Goal: Transaction & Acquisition: Purchase product/service

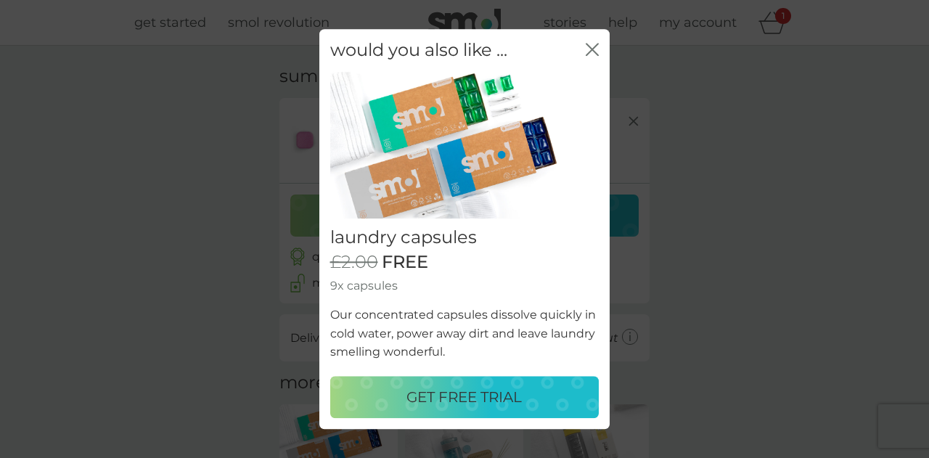
click at [460, 390] on p "GET FREE TRIAL" at bounding box center [464, 397] width 115 height 23
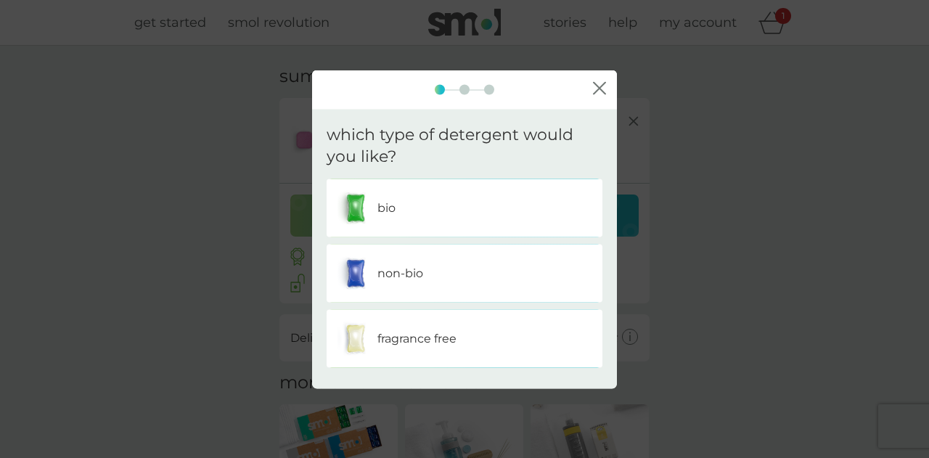
click at [439, 337] on p "fragrance free" at bounding box center [417, 339] width 79 height 19
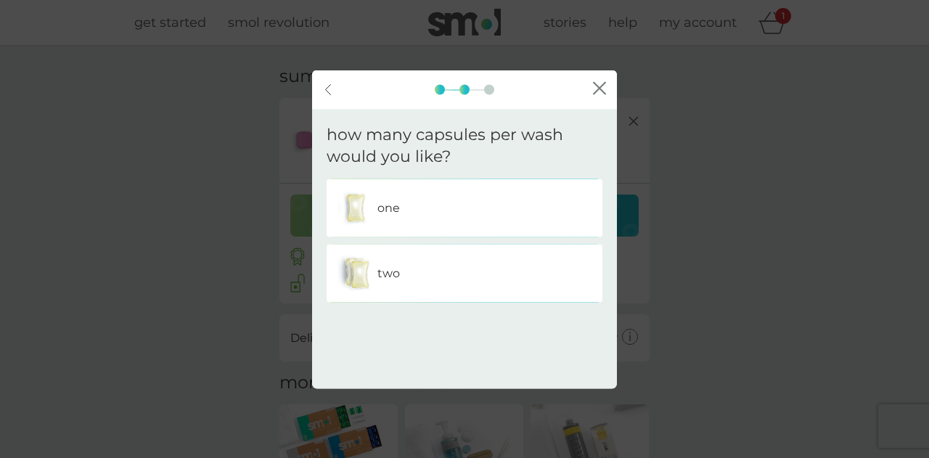
click at [455, 224] on div "one" at bounding box center [465, 208] width 254 height 36
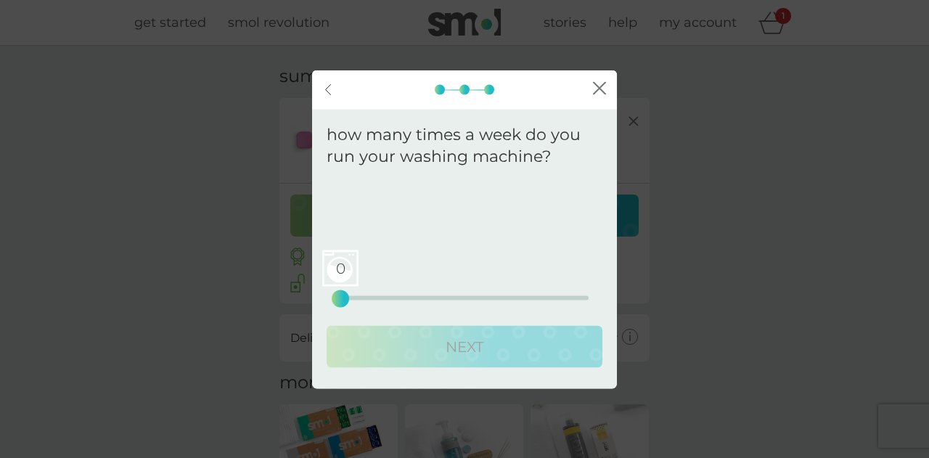
click at [441, 298] on div "0 0 12.5 25" at bounding box center [465, 298] width 248 height 4
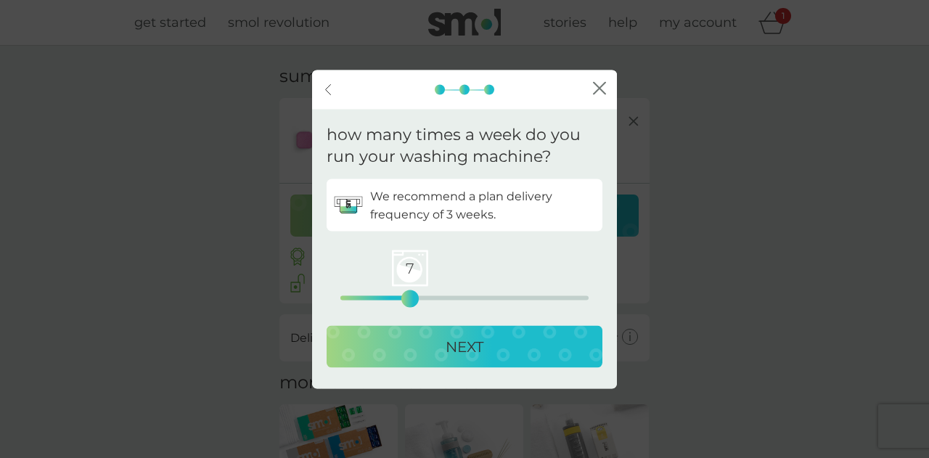
drag, startPoint x: 441, startPoint y: 298, endPoint x: 412, endPoint y: 293, distance: 28.8
click at [412, 296] on div "7" at bounding box center [410, 299] width 6 height 6
click at [452, 343] on p "NEXT" at bounding box center [465, 346] width 38 height 23
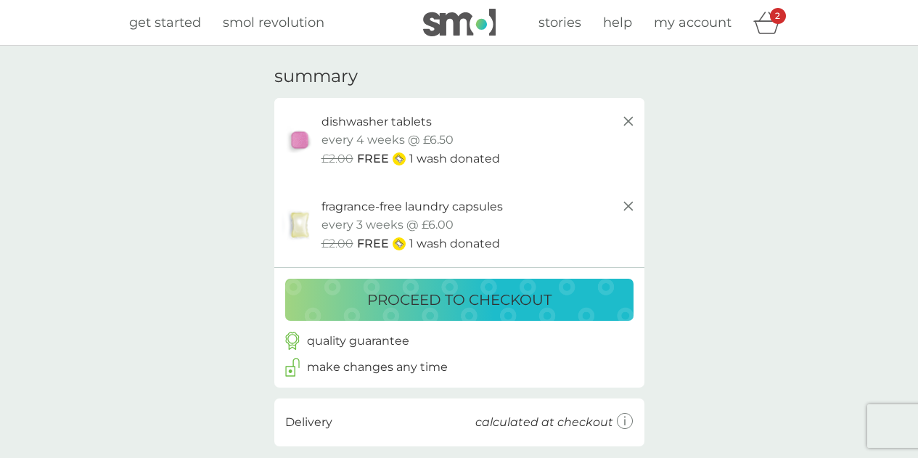
click at [415, 297] on p "proceed to checkout" at bounding box center [459, 299] width 184 height 23
click at [630, 201] on icon at bounding box center [628, 205] width 17 height 17
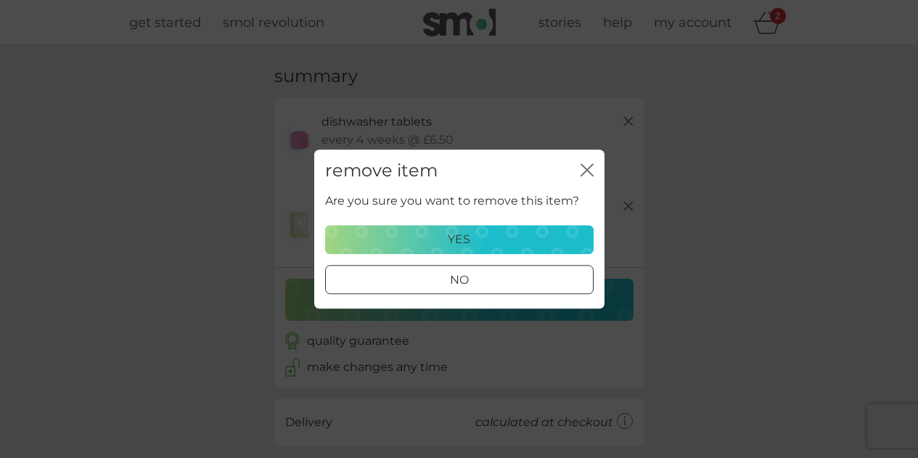
click at [468, 240] on p "yes" at bounding box center [459, 239] width 23 height 19
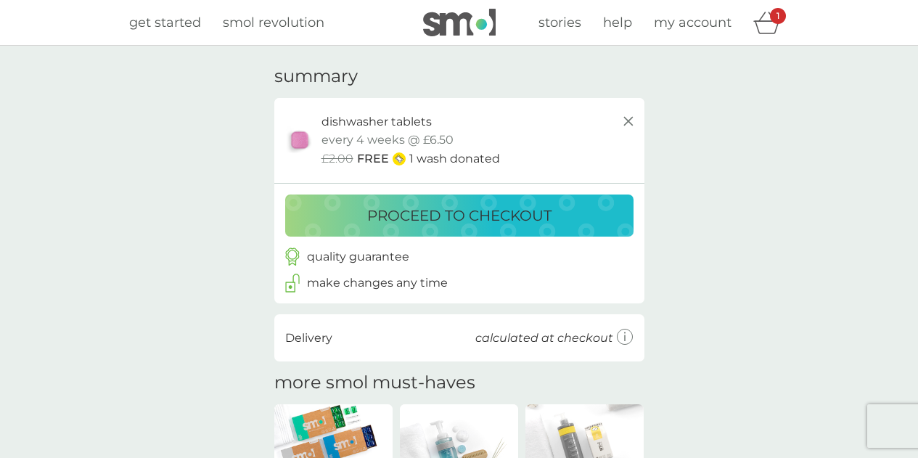
click at [486, 211] on p "proceed to checkout" at bounding box center [459, 215] width 184 height 23
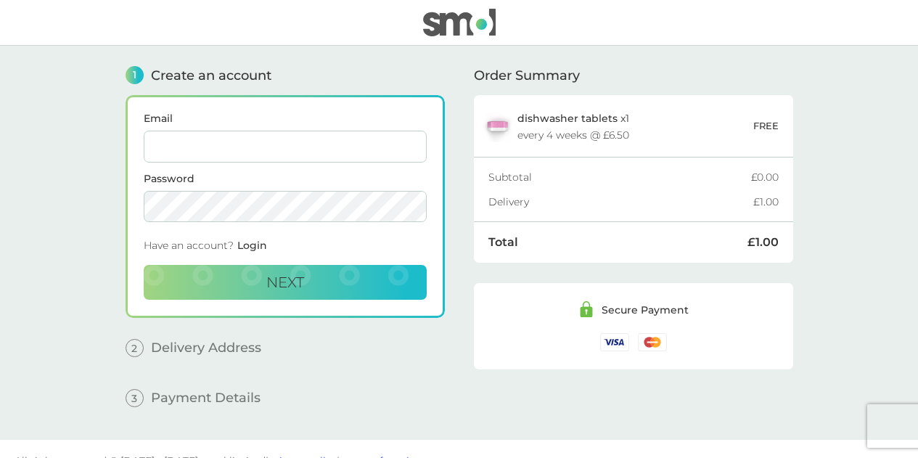
click at [261, 144] on input "Email" at bounding box center [285, 147] width 283 height 32
type input "[EMAIL_ADDRESS][DOMAIN_NAME]"
click at [285, 275] on span "Next" at bounding box center [285, 282] width 38 height 17
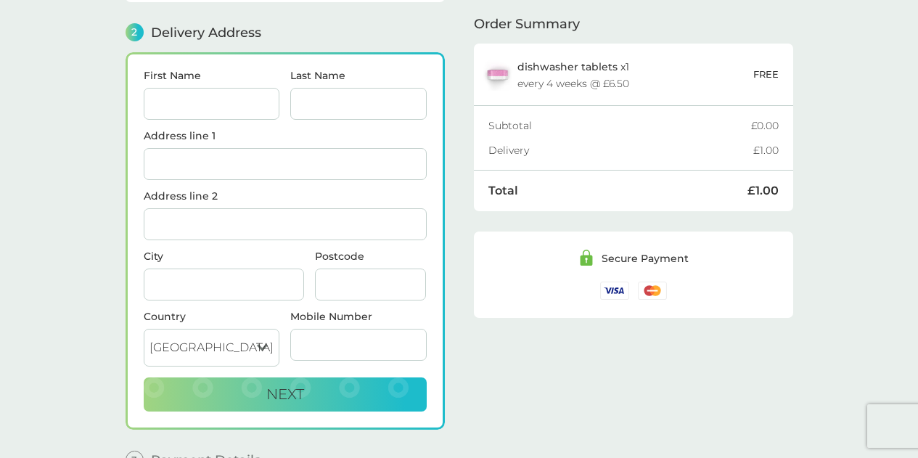
scroll to position [178, 0]
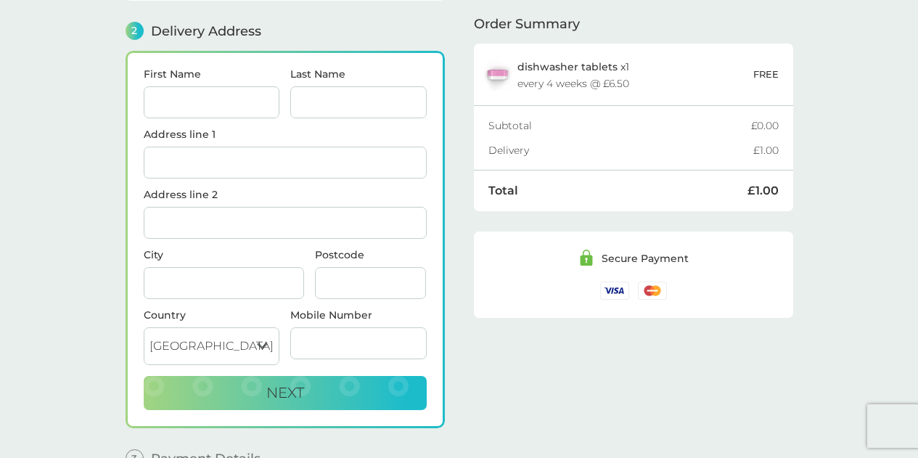
click at [194, 91] on input "First Name" at bounding box center [212, 102] width 136 height 32
type input "Lilias"
type input "[GEOGRAPHIC_DATA]"
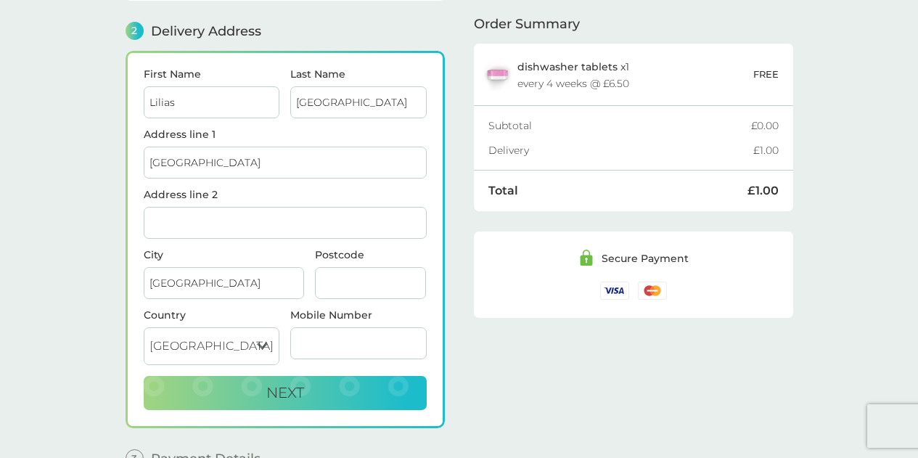
type input "SE1 0QX"
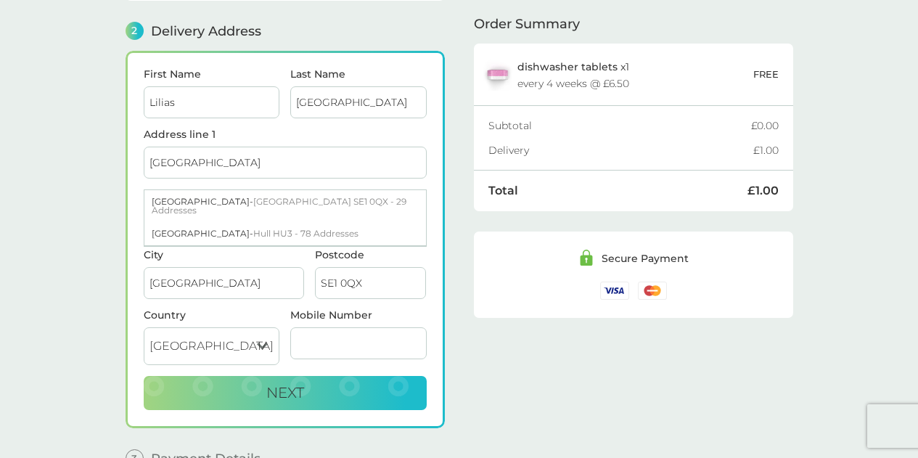
drag, startPoint x: 266, startPoint y: 161, endPoint x: 89, endPoint y: 161, distance: 177.9
click at [89, 161] on main "1 Create an account [EMAIL_ADDRESS][DOMAIN_NAME] Edit 2 Delivery Address First …" at bounding box center [459, 184] width 918 height 632
click at [352, 103] on input "[GEOGRAPHIC_DATA]" at bounding box center [358, 102] width 136 height 32
drag, startPoint x: 352, startPoint y: 103, endPoint x: 203, endPoint y: 103, distance: 148.8
click at [203, 103] on div "First Name [PERSON_NAME] Last Name [GEOGRAPHIC_DATA]" at bounding box center [285, 99] width 294 height 60
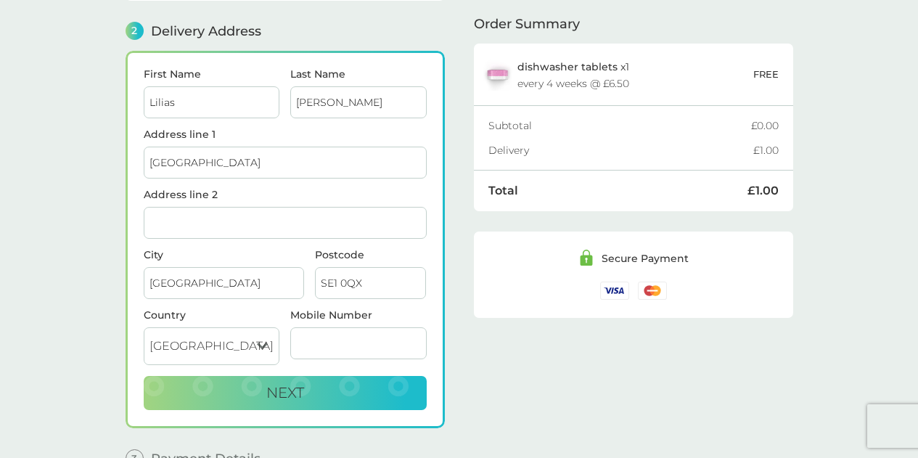
type input "[PERSON_NAME]"
drag, startPoint x: 272, startPoint y: 156, endPoint x: 7, endPoint y: 134, distance: 265.2
click at [7, 134] on main "1 Create an account [EMAIL_ADDRESS][DOMAIN_NAME] Edit 2 Delivery Address First …" at bounding box center [459, 184] width 918 height 632
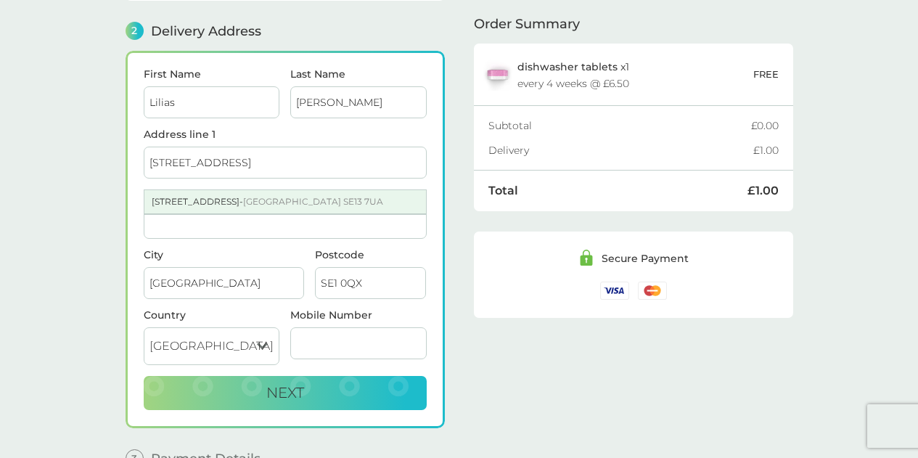
click at [182, 205] on div "[STREET_ADDRESS]" at bounding box center [285, 201] width 282 height 23
type input "[STREET_ADDRESS]"
type input "SE13 7UA"
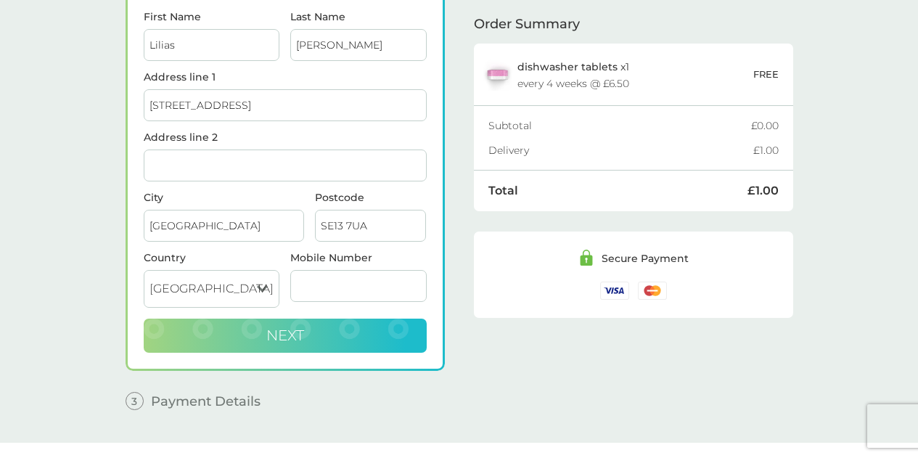
scroll to position [242, 0]
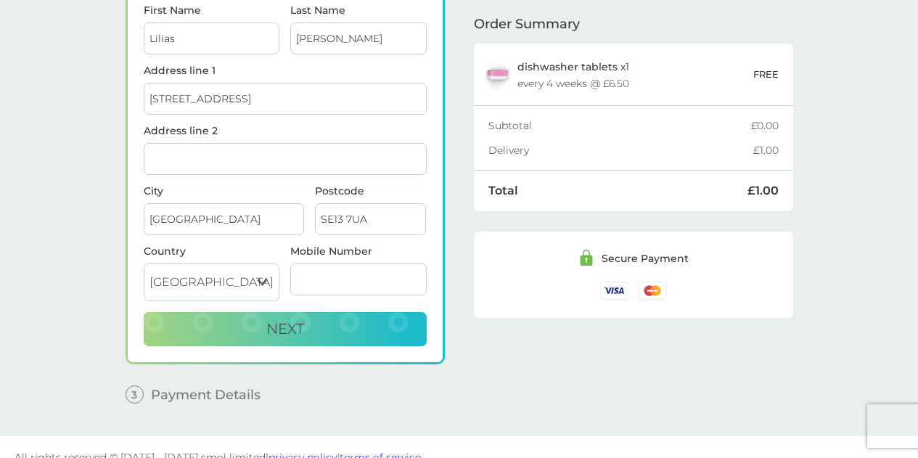
click at [313, 264] on input "Mobile Number" at bounding box center [358, 280] width 136 height 32
type input "07902151082"
click at [284, 325] on span "Next" at bounding box center [285, 328] width 38 height 17
checkbox input "true"
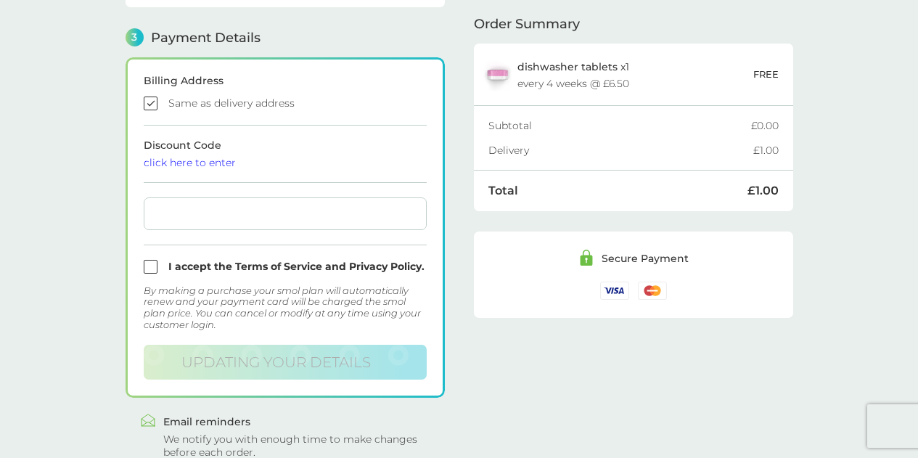
scroll to position [400, 0]
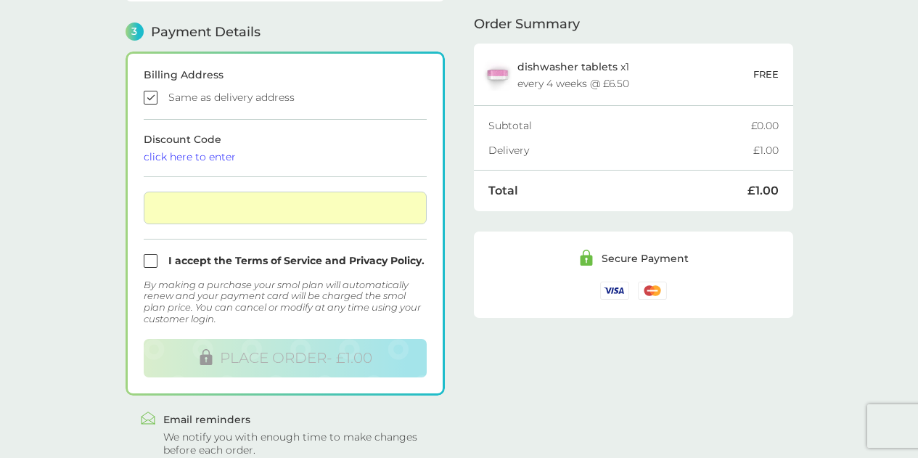
click at [151, 258] on input "checkbox" at bounding box center [285, 261] width 283 height 14
checkbox input "true"
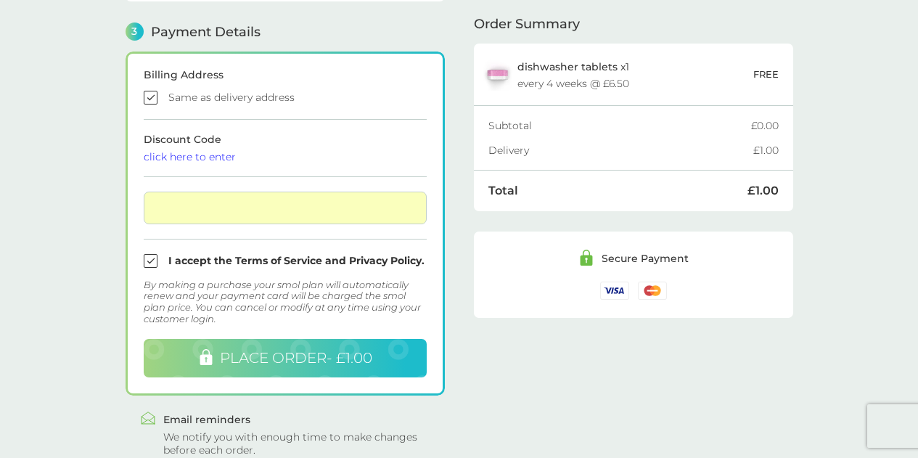
click at [313, 353] on span "PLACE ORDER - £1.00" at bounding box center [296, 357] width 152 height 17
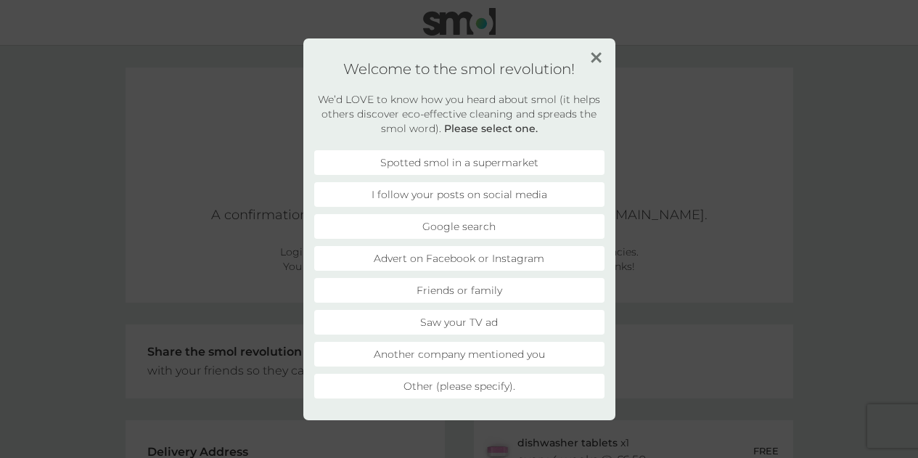
click at [598, 52] on img at bounding box center [596, 57] width 11 height 11
